Goal: Transaction & Acquisition: Purchase product/service

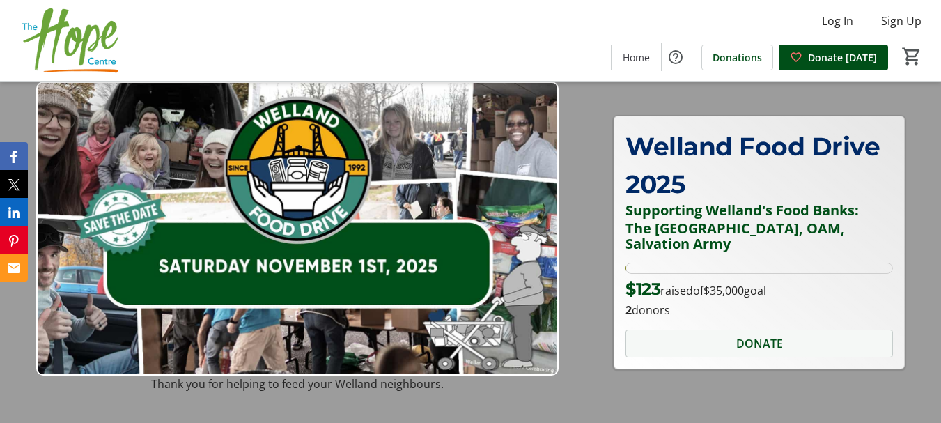
click at [756, 341] on span "DONATE" at bounding box center [759, 343] width 47 height 17
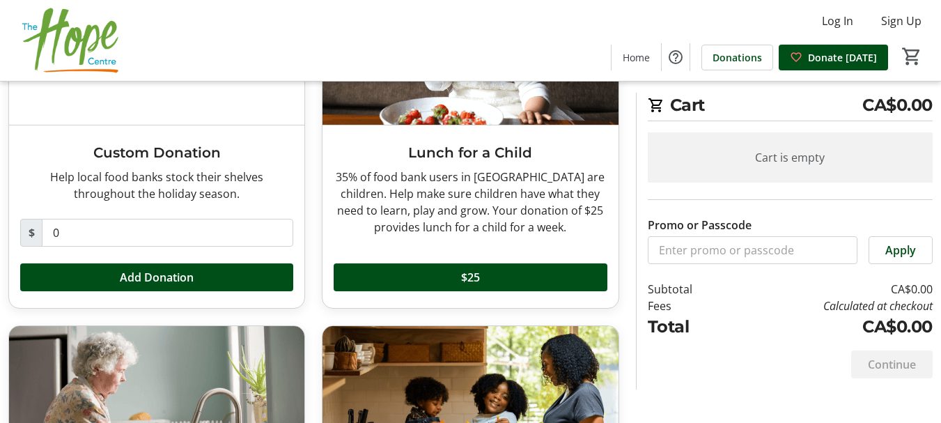
scroll to position [179, 0]
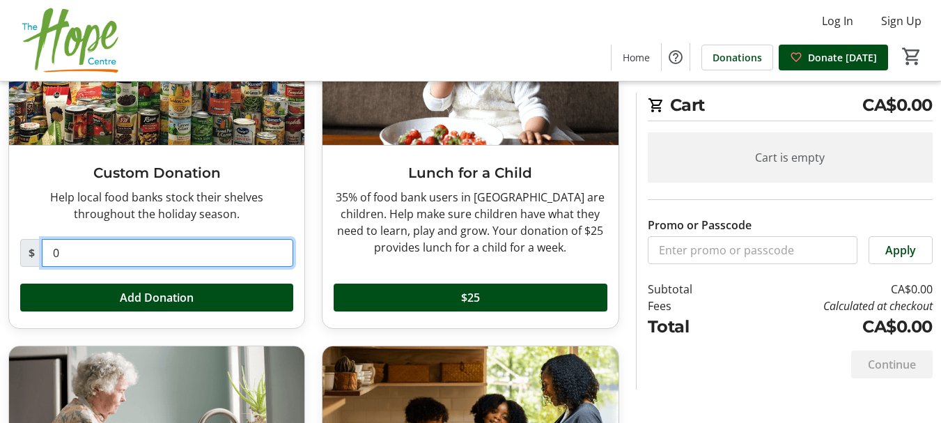
click at [77, 265] on input "0" at bounding box center [167, 253] width 251 height 28
type input "200.00"
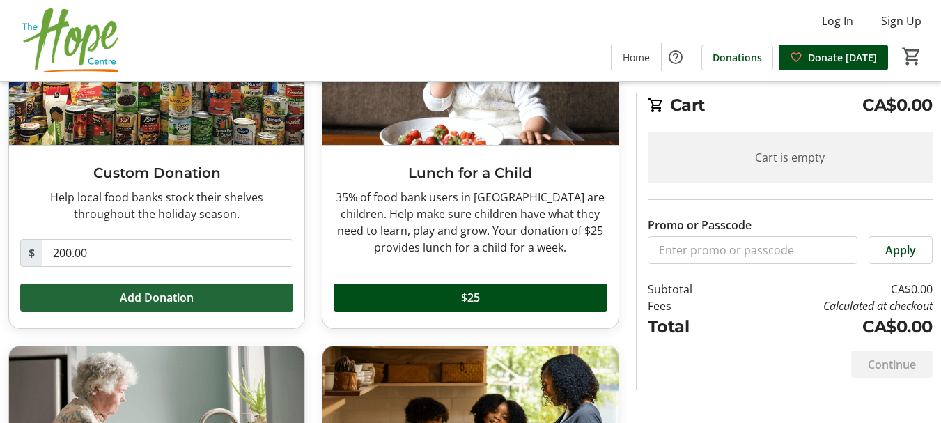
click at [150, 298] on span "Add Donation" at bounding box center [157, 297] width 74 height 17
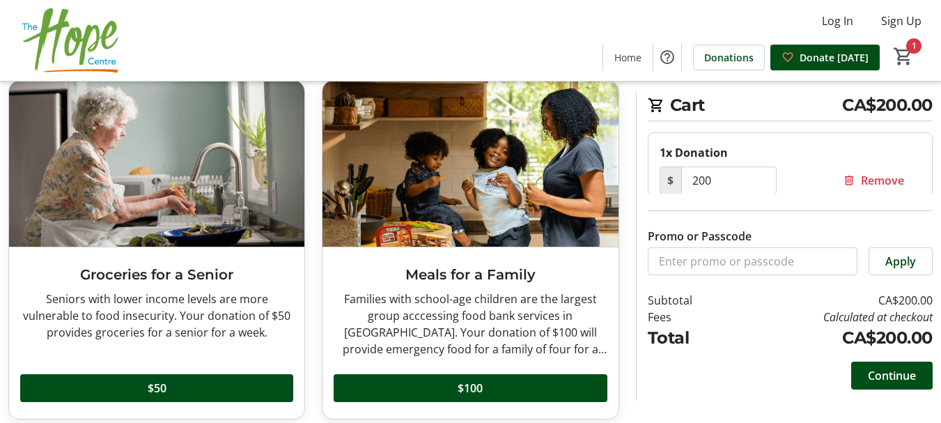
scroll to position [458, 0]
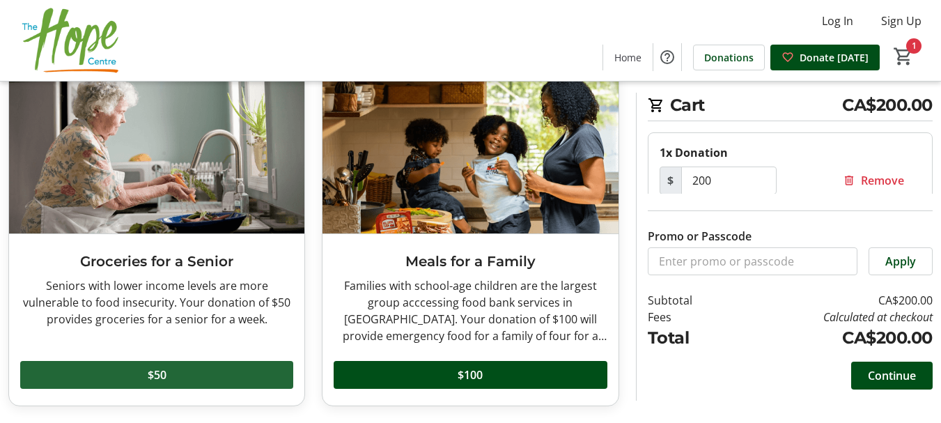
click at [134, 372] on span at bounding box center [156, 374] width 273 height 33
type input "2"
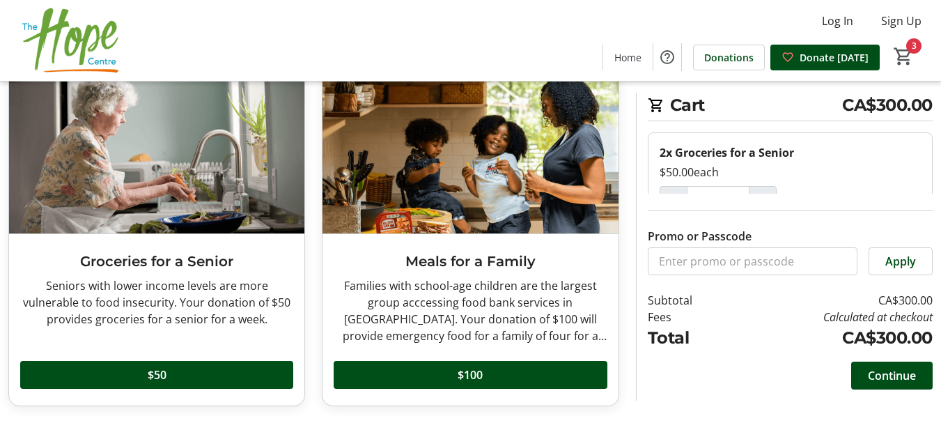
click at [892, 368] on span "Continue" at bounding box center [892, 375] width 48 height 17
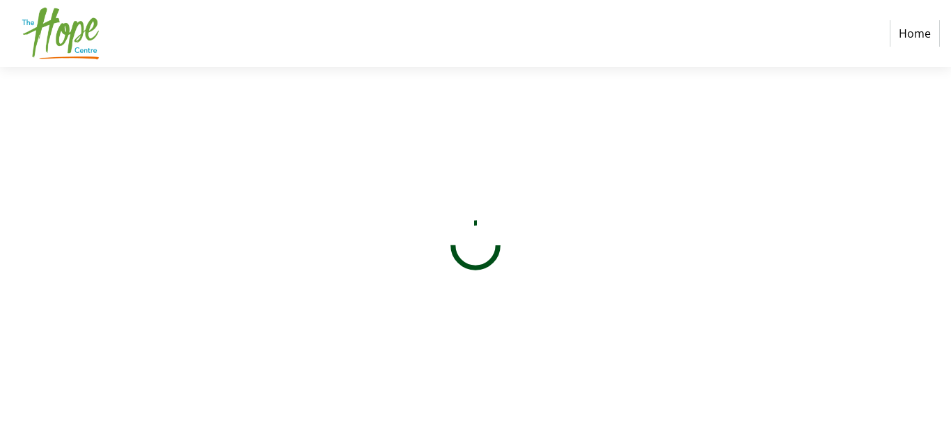
select select "CA"
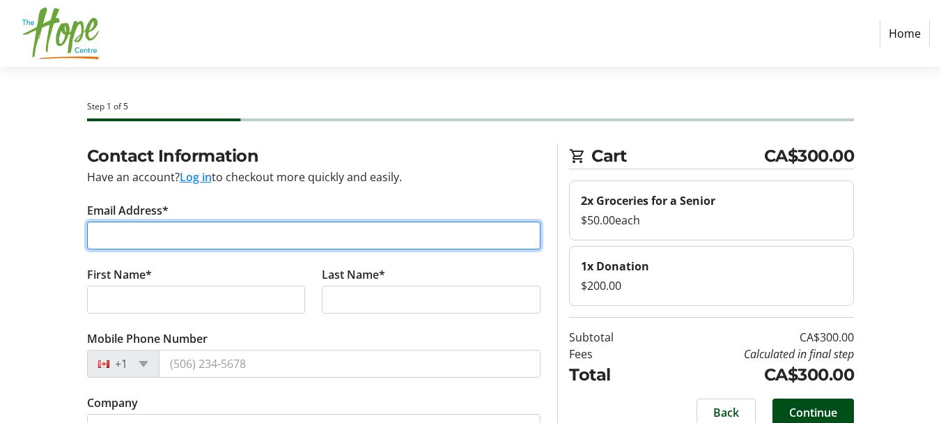
click at [109, 236] on input "Email Address*" at bounding box center [314, 235] width 454 height 28
type input "[EMAIL_ADDRESS][DOMAIN_NAME]"
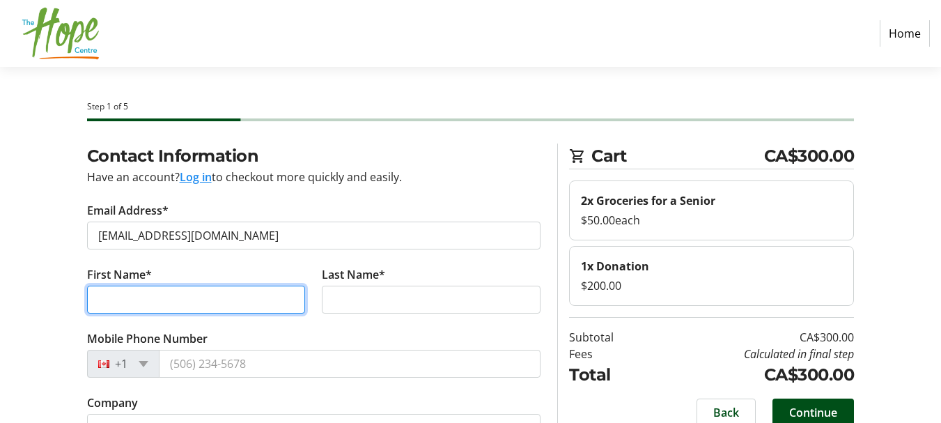
type input "[PERSON_NAME]"
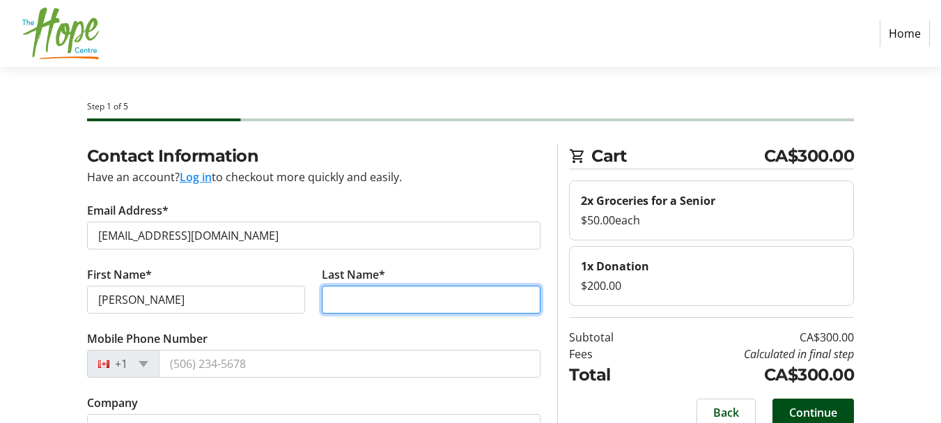
type input "Marton"
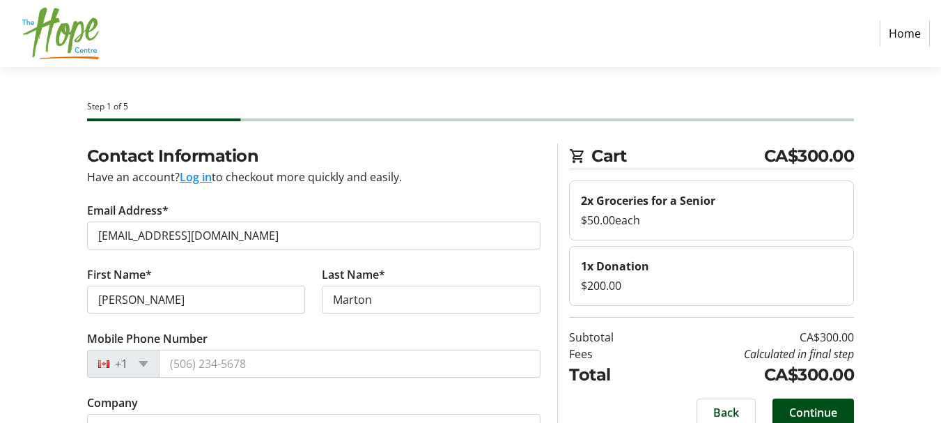
type input "[STREET_ADDRESS]"
type input "Welland"
select select "ON"
type input "L3C 2A1"
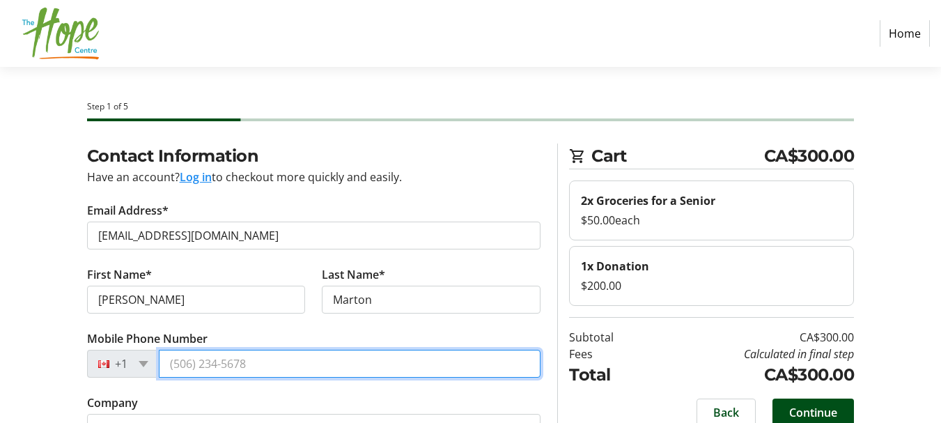
click at [214, 370] on input "Mobile Phone Number" at bounding box center [350, 364] width 382 height 28
type input "[PHONE_NUMBER]"
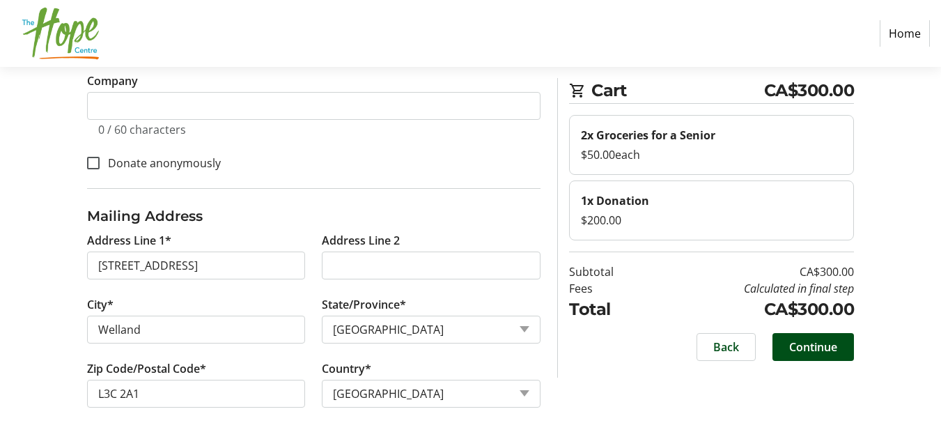
scroll to position [340, 0]
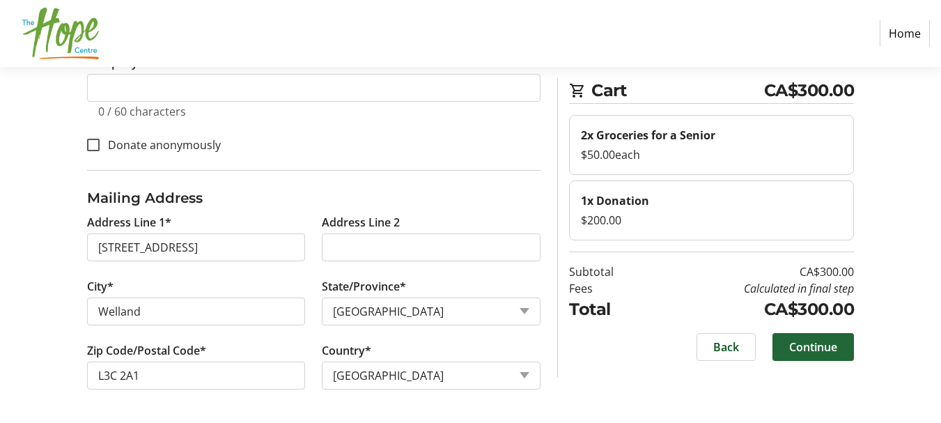
click at [815, 346] on span "Continue" at bounding box center [813, 346] width 48 height 17
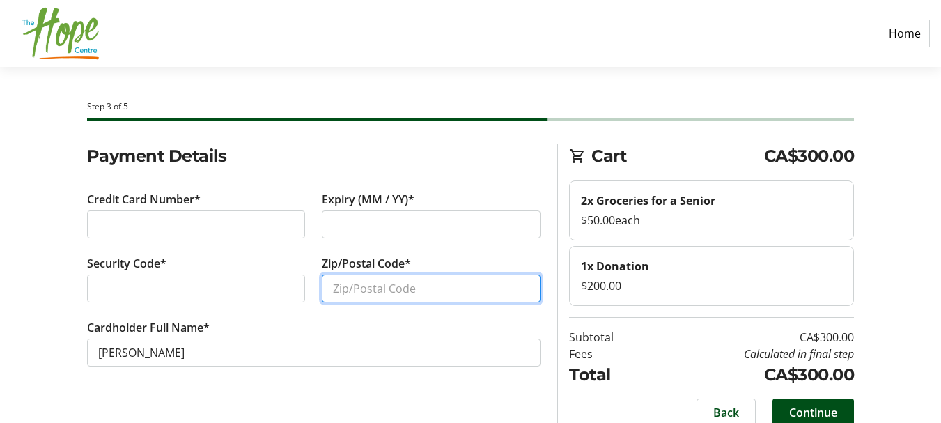
click at [345, 287] on input "Zip/Postal Code*" at bounding box center [431, 288] width 219 height 28
type input "l3c2a1"
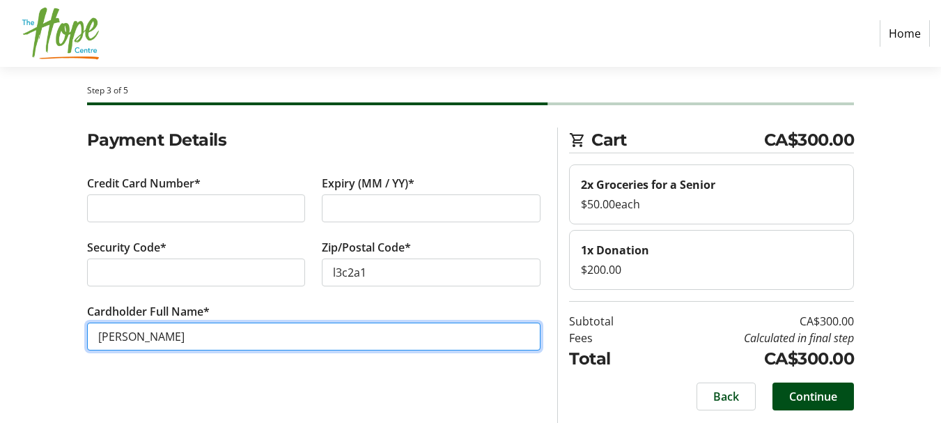
scroll to position [20, 0]
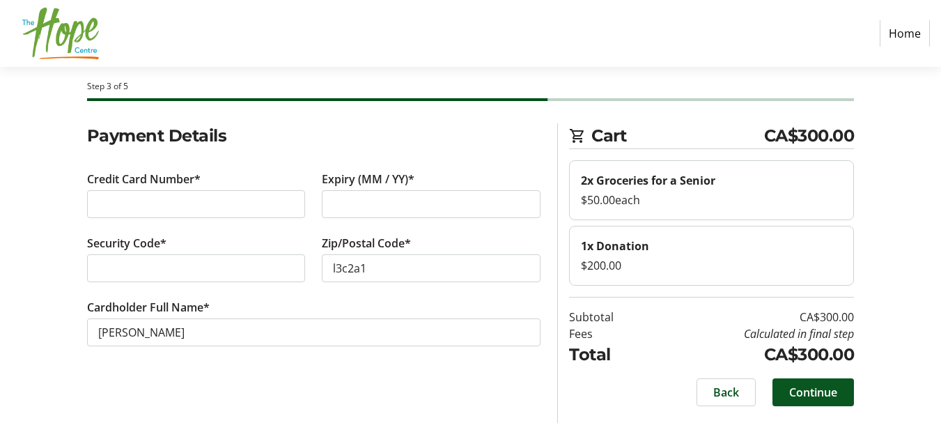
click at [834, 391] on span "Continue" at bounding box center [813, 392] width 48 height 17
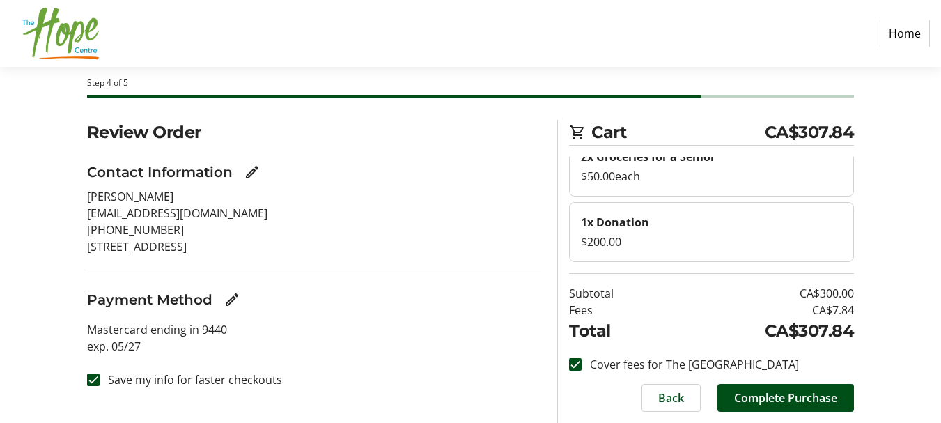
scroll to position [65, 0]
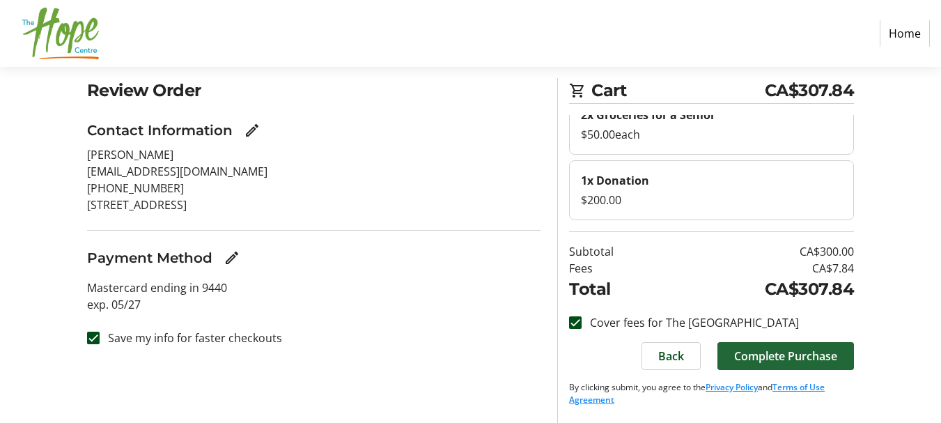
click at [798, 363] on span "Complete Purchase" at bounding box center [785, 356] width 103 height 17
